Goal: Task Accomplishment & Management: Manage account settings

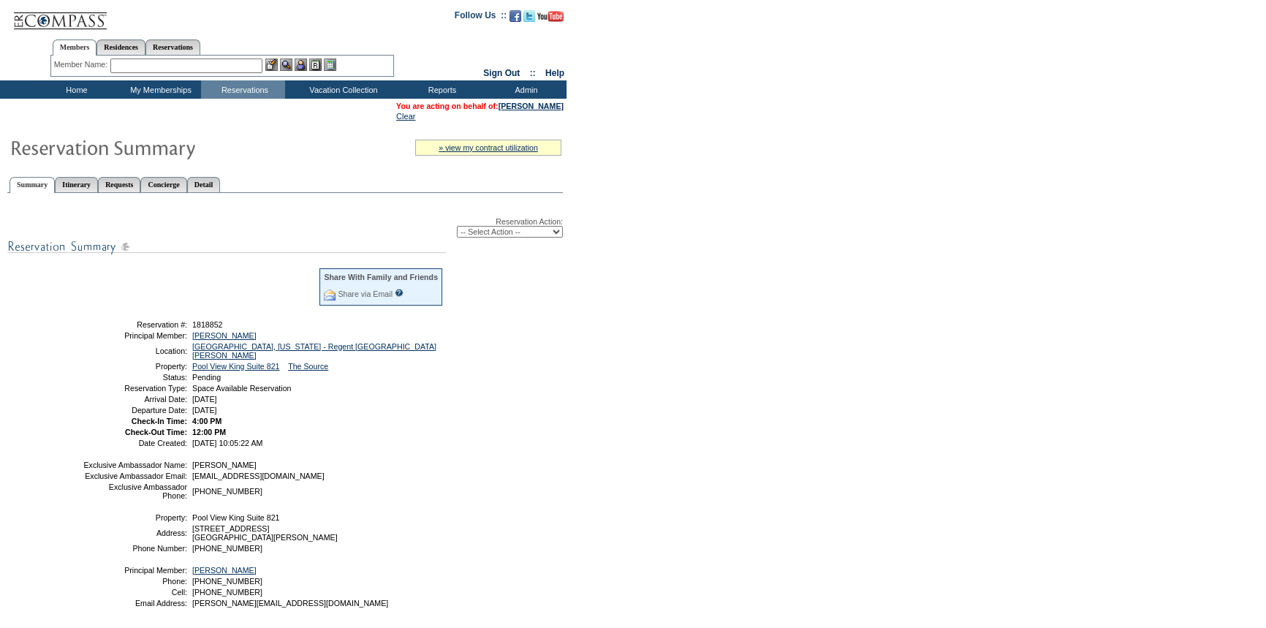
click at [510, 233] on select "-- Select Action -- Modify Reservation Dates Modify Reservation Cost Modify Occ…" at bounding box center [510, 232] width 106 height 12
select select "ConfirmRes"
click at [457, 227] on select "-- Select Action -- Modify Reservation Dates Modify Reservation Cost Modify Occ…" at bounding box center [510, 232] width 106 height 12
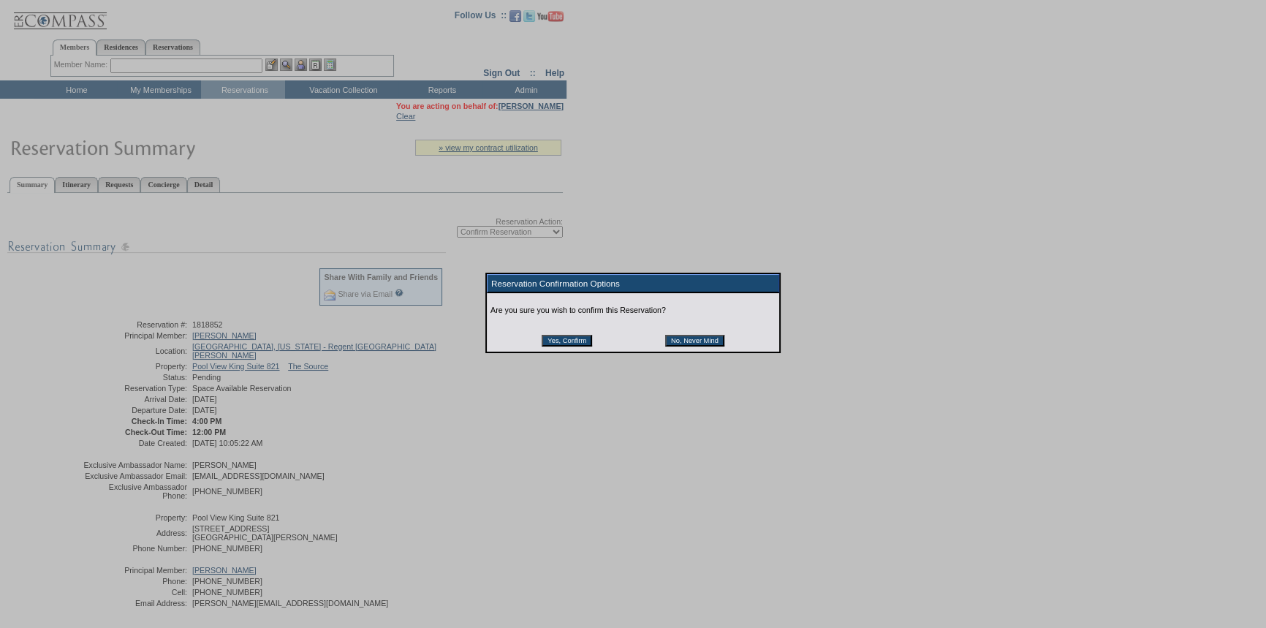
click at [585, 343] on input "Yes, Confirm" at bounding box center [567, 341] width 50 height 12
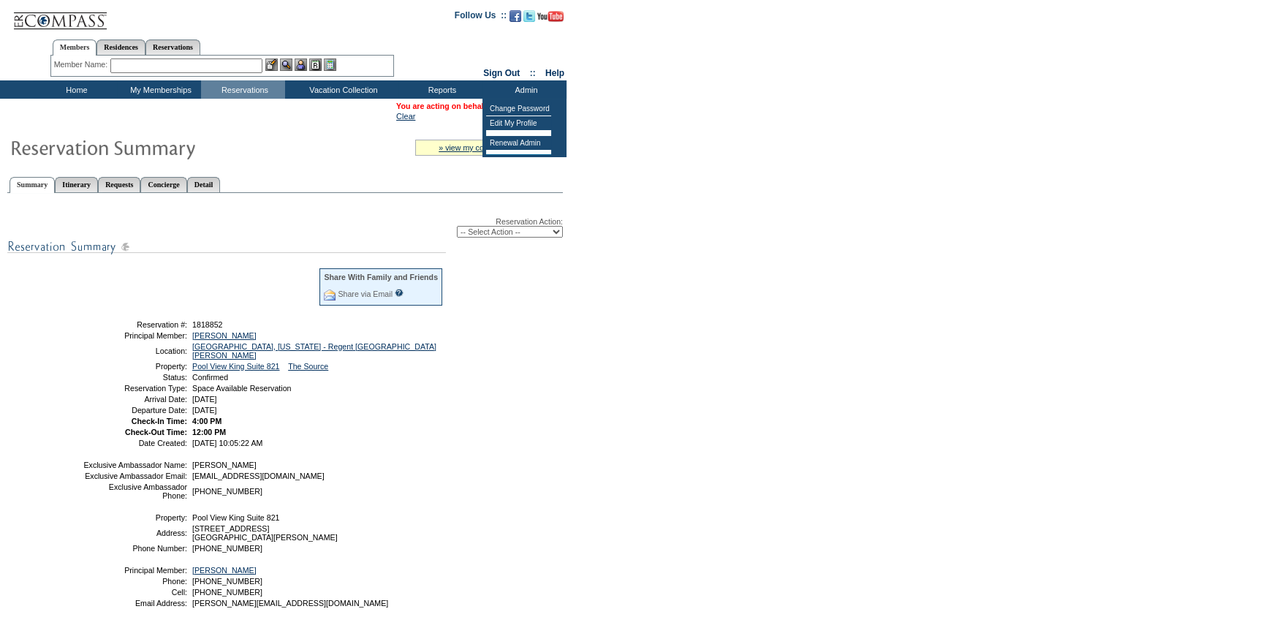
click at [428, 117] on td "Clear" at bounding box center [479, 116] width 167 height 9
click at [540, 105] on link "[PERSON_NAME]" at bounding box center [531, 106] width 65 height 9
